Goal: Transaction & Acquisition: Book appointment/travel/reservation

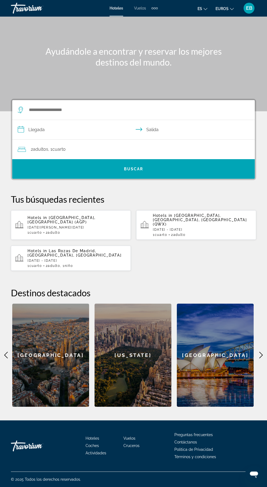
scroll to position [39, 0]
click at [41, 315] on div "[GEOGRAPHIC_DATA]" at bounding box center [50, 354] width 77 height 103
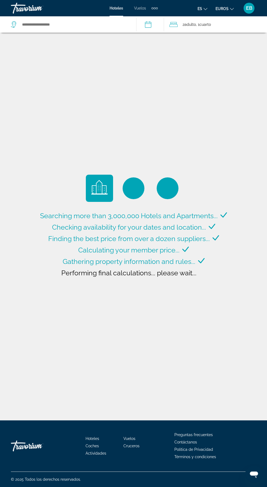
type input "**********"
